Goal: Information Seeking & Learning: Find specific fact

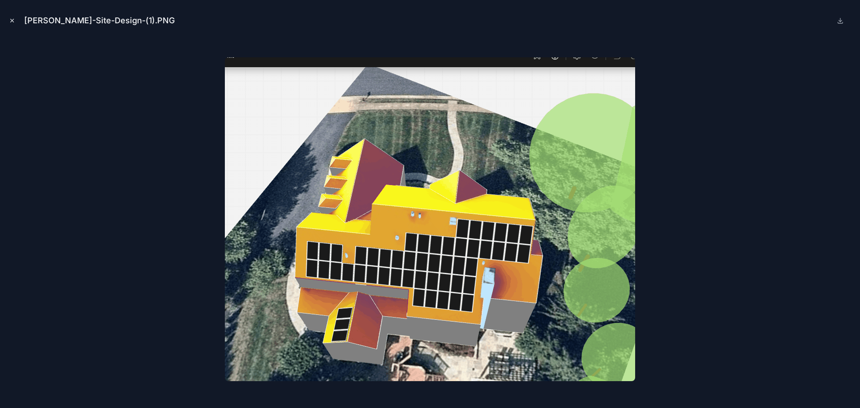
click at [11, 21] on icon "Close modal" at bounding box center [12, 20] width 6 height 6
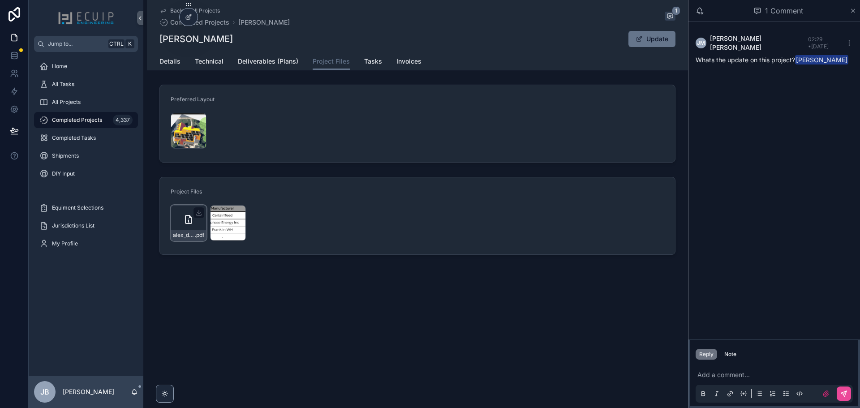
click at [189, 223] on icon "scrollable content" at bounding box center [188, 219] width 6 height 8
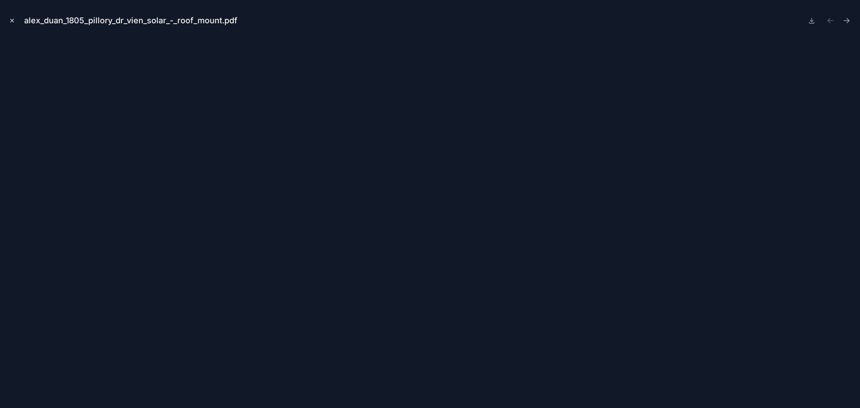
click at [11, 21] on icon "Close modal" at bounding box center [12, 20] width 6 height 6
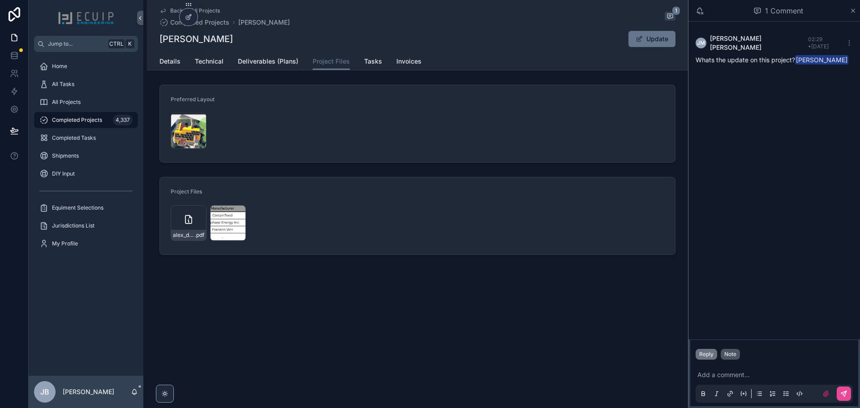
click at [734, 356] on div "Note" at bounding box center [730, 354] width 12 height 7
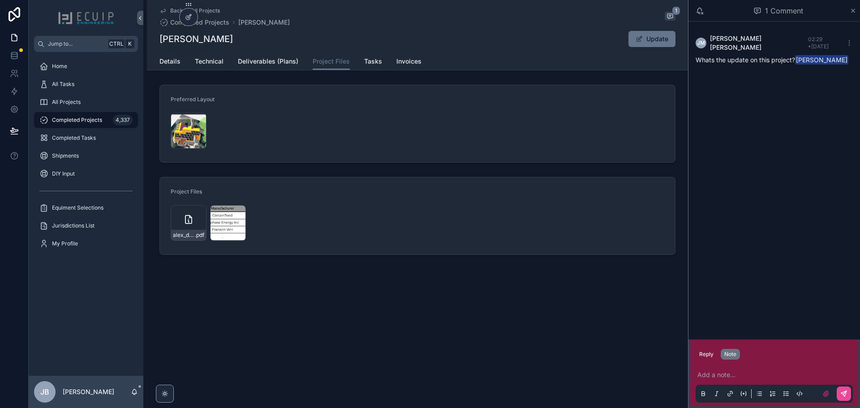
click at [731, 372] on p "scrollable content" at bounding box center [775, 374] width 157 height 9
click at [730, 372] on span "**********" at bounding box center [773, 375] width 153 height 6
click at [699, 372] on span "**********" at bounding box center [774, 375] width 155 height 6
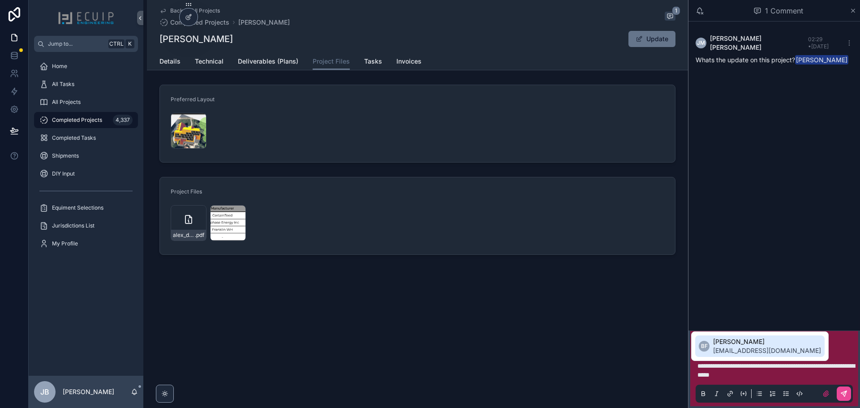
click at [738, 347] on span "[EMAIL_ADDRESS][DOMAIN_NAME]" at bounding box center [767, 350] width 108 height 9
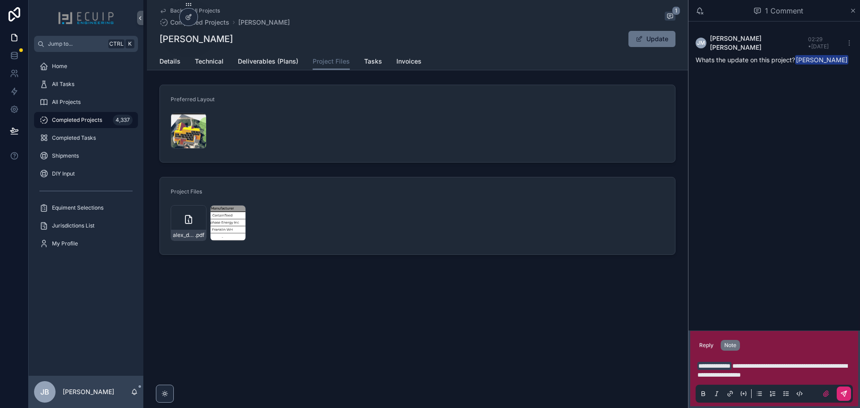
click at [841, 394] on icon "scrollable content" at bounding box center [843, 393] width 7 height 7
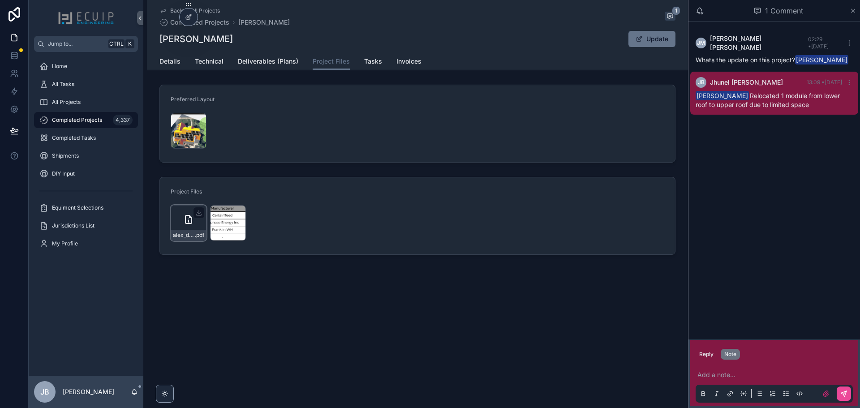
click at [189, 221] on icon "scrollable content" at bounding box center [188, 221] width 1 height 2
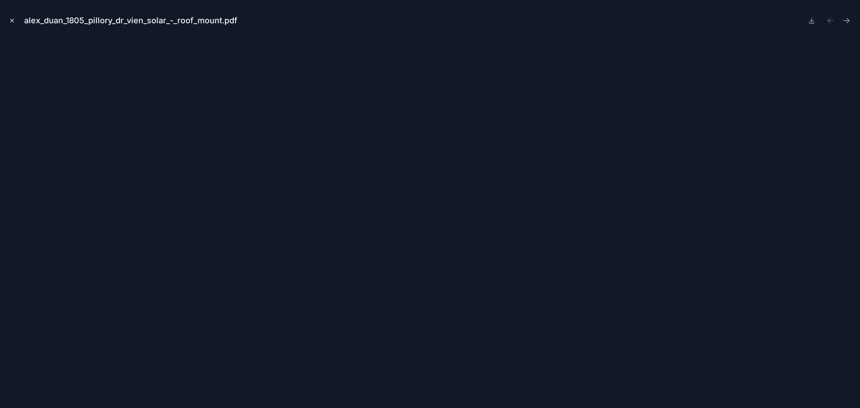
click at [6, 22] on div "alex_duan_1805_pillory_dr_vien_solar_-_roof_mount.pdf" at bounding box center [430, 204] width 860 height 408
click at [9, 21] on button "Close modal" at bounding box center [12, 21] width 10 height 10
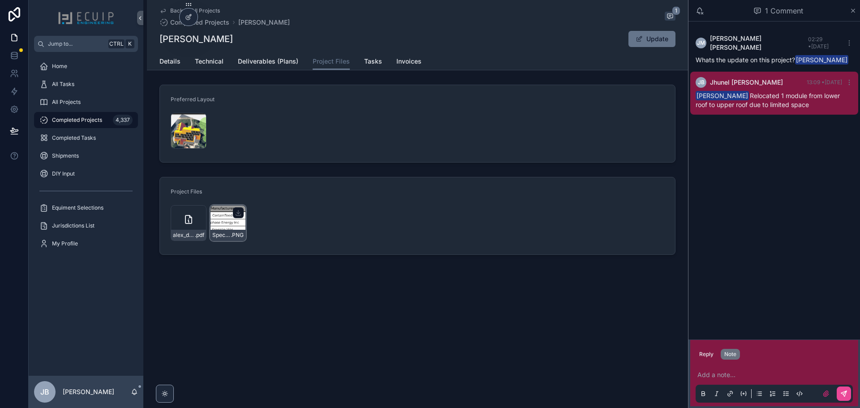
click at [229, 225] on div "Specs-for-site .PNG" at bounding box center [228, 223] width 36 height 36
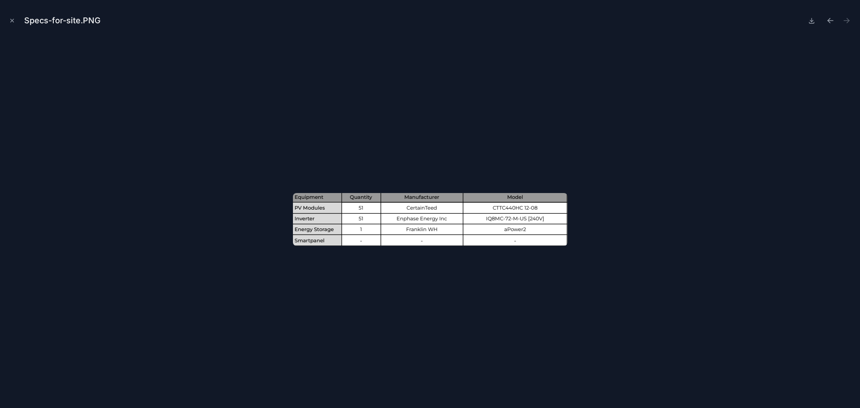
click at [13, 21] on icon "Close modal" at bounding box center [12, 20] width 6 height 6
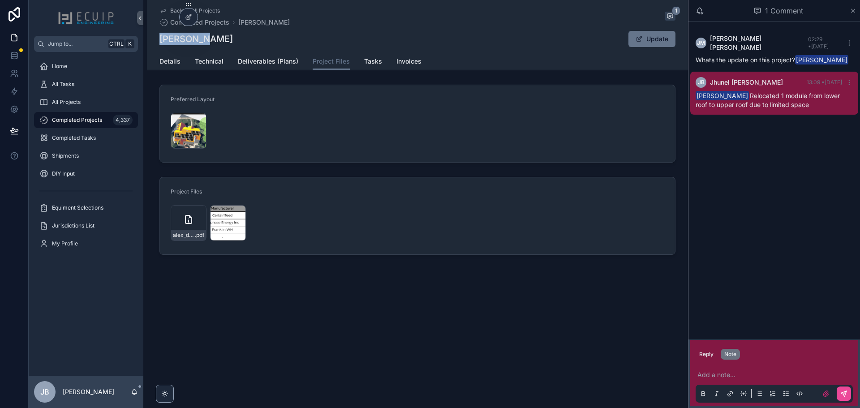
drag, startPoint x: 210, startPoint y: 40, endPoint x: 162, endPoint y: 41, distance: 48.4
click at [162, 41] on div "[PERSON_NAME] Update" at bounding box center [417, 38] width 516 height 17
copy h1 "[PERSON_NAME]"
